Goal: Task Accomplishment & Management: Use online tool/utility

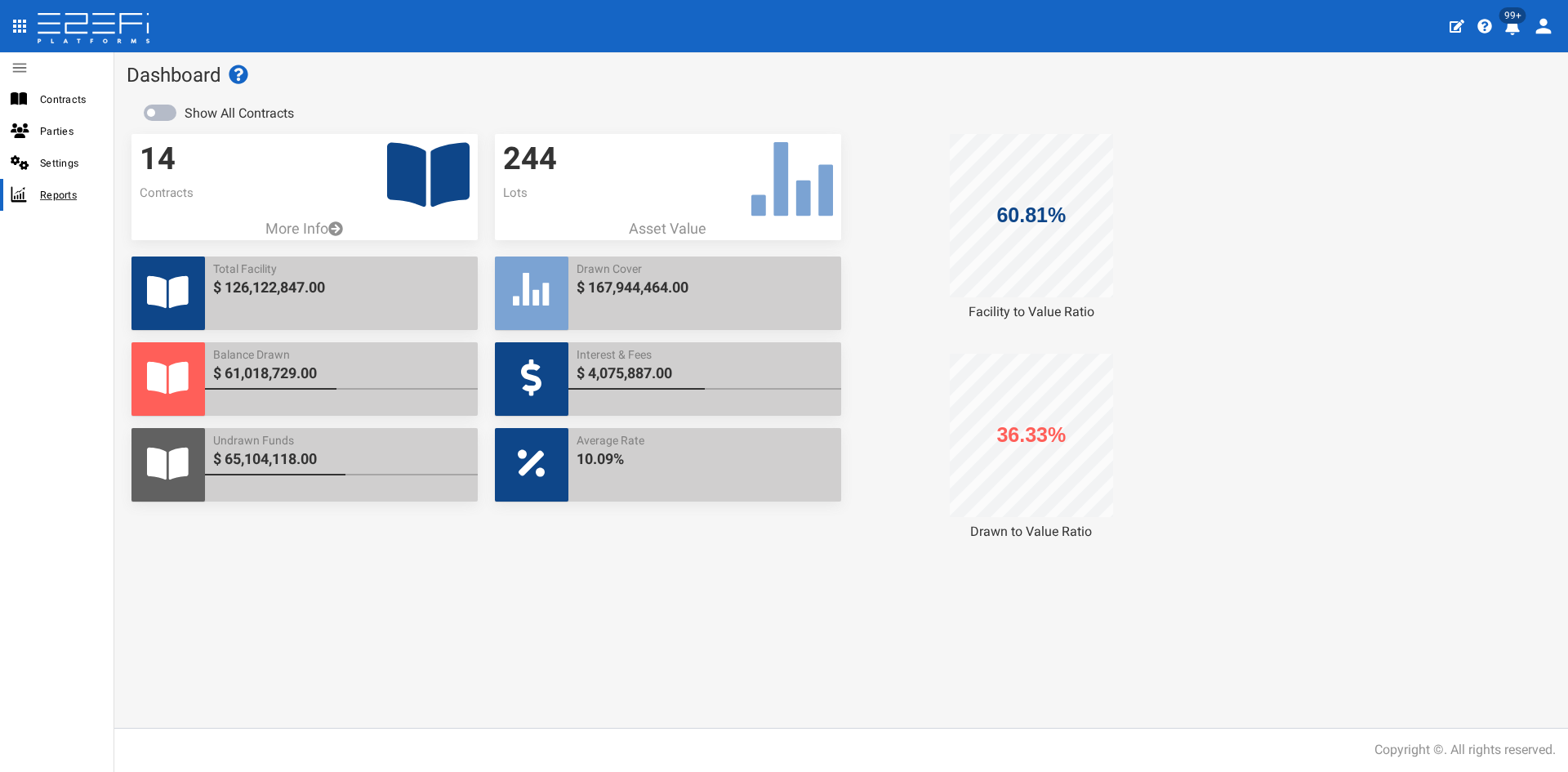
drag, startPoint x: 54, startPoint y: 184, endPoint x: 73, endPoint y: 186, distance: 19.1
click at [54, 184] on div "Reports" at bounding box center [56, 194] width 114 height 32
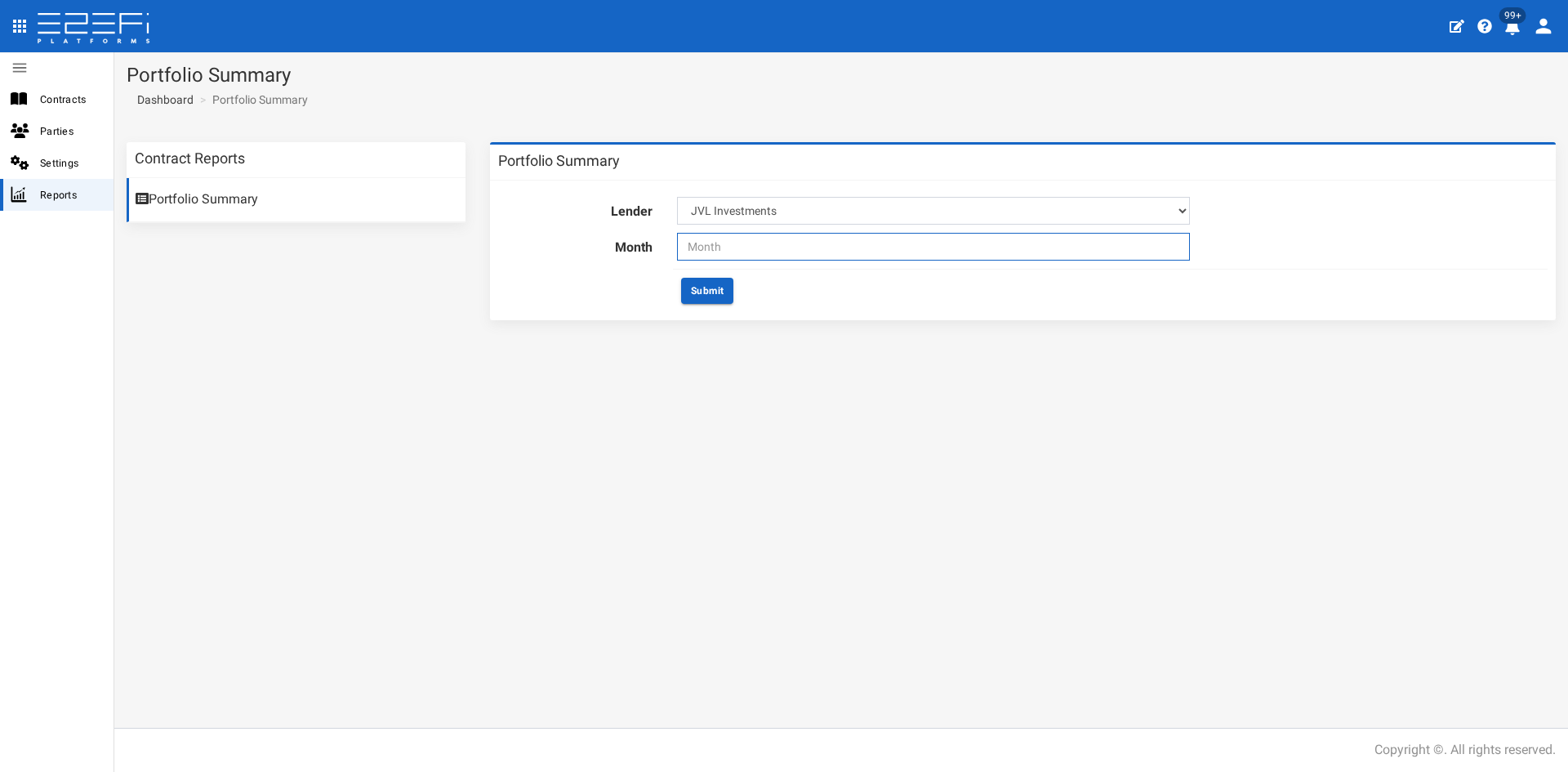
click at [735, 236] on input "text" at bounding box center [933, 247] width 512 height 28
click at [823, 375] on span "Aug" at bounding box center [820, 364] width 37 height 44
type input "08-2025"
click at [704, 300] on button "Submit" at bounding box center [707, 290] width 52 height 26
